Goal: Navigation & Orientation: Find specific page/section

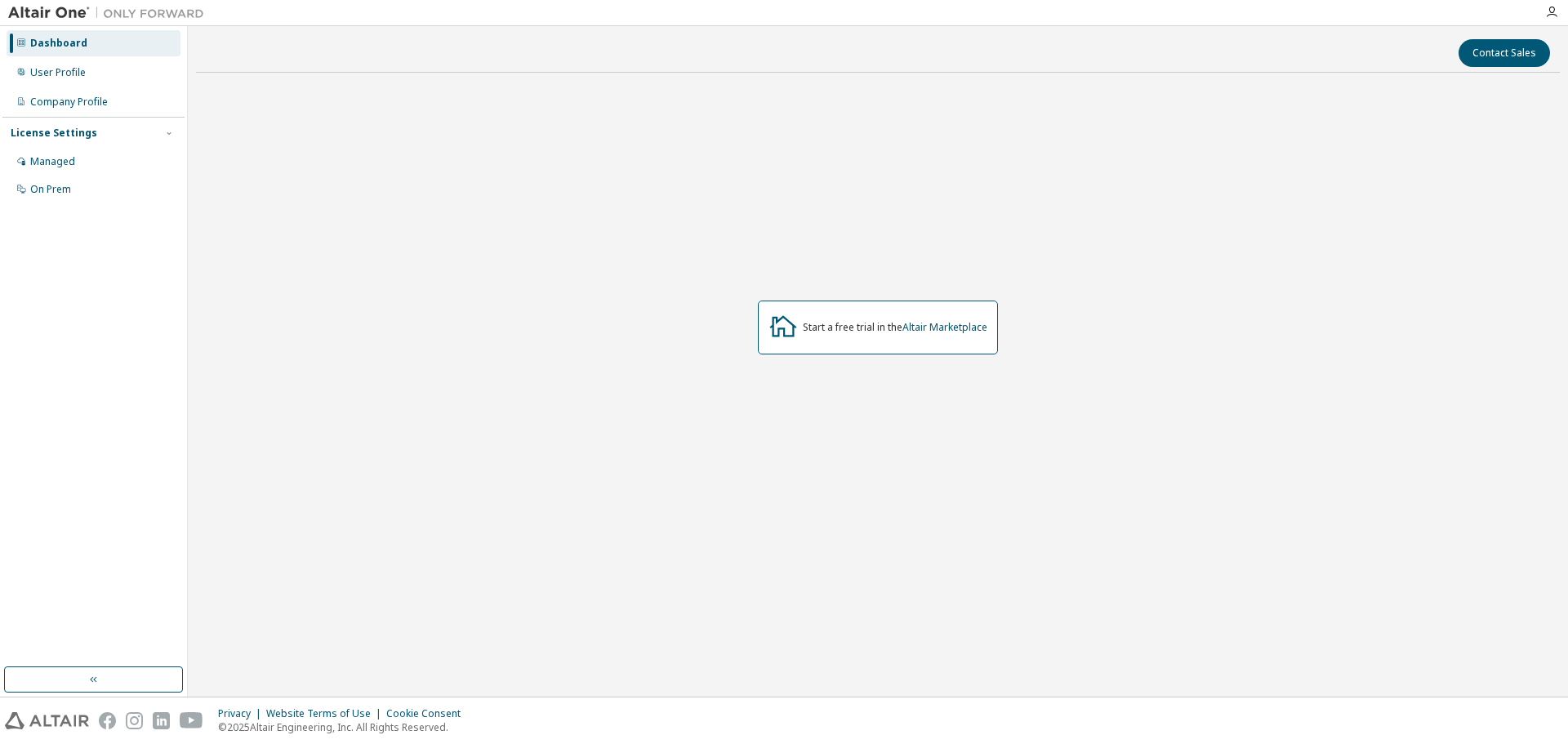
click at [119, 46] on div "Dashboard" at bounding box center [94, 42] width 174 height 26
click at [49, 10] on img at bounding box center [110, 13] width 204 height 17
